Goal: Task Accomplishment & Management: Use online tool/utility

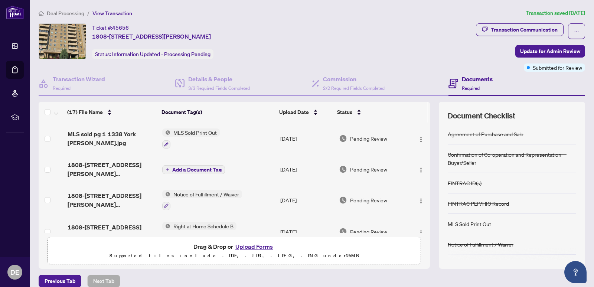
click at [472, 81] on h4 "Documents" at bounding box center [477, 79] width 31 height 9
click at [469, 88] on span "Required" at bounding box center [471, 88] width 18 height 6
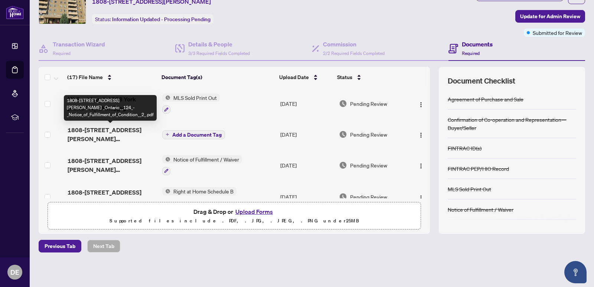
click at [114, 134] on span "1808-[STREET_ADDRESS][PERSON_NAME] _Ontario__124_-_Notice_of_Fulfillment_of_Con…" at bounding box center [112, 134] width 89 height 18
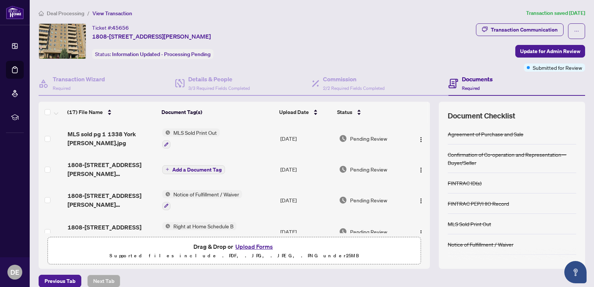
click at [192, 170] on span "Add a Document Tag" at bounding box center [196, 169] width 49 height 5
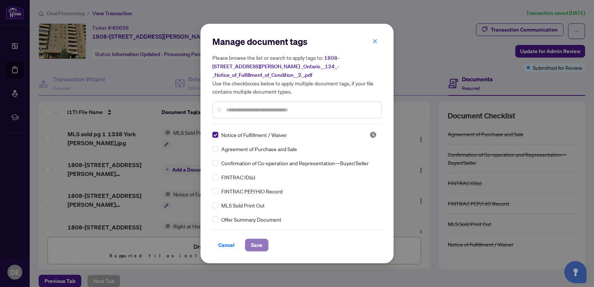
click at [258, 241] on span "Save" at bounding box center [257, 245] width 12 height 12
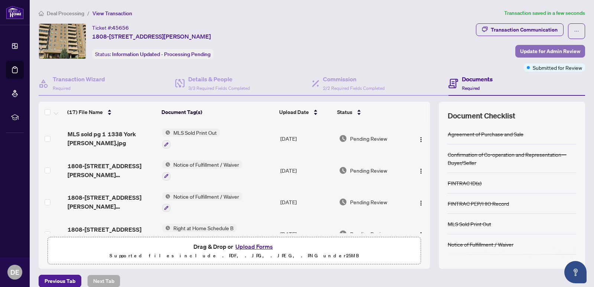
click at [545, 53] on span "Update for Admin Review" at bounding box center [550, 51] width 60 height 12
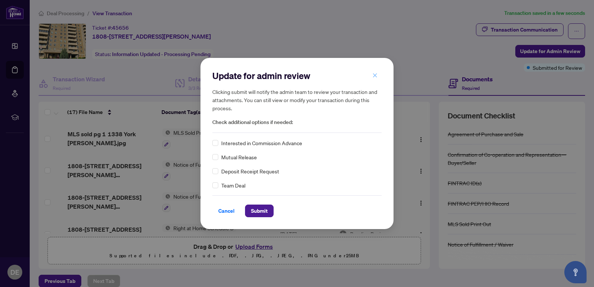
click at [375, 76] on icon "close" at bounding box center [375, 75] width 4 height 4
